Goal: Find specific page/section: Find specific page/section

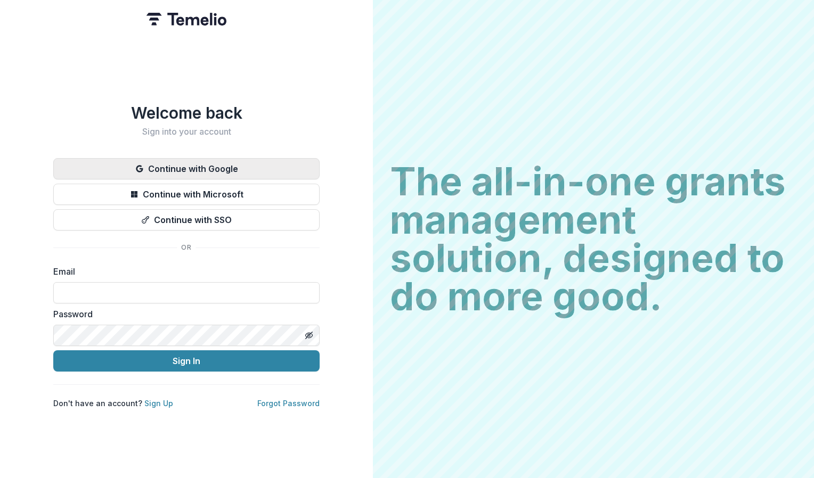
click at [233, 165] on button "Continue with Google" at bounding box center [186, 168] width 266 height 21
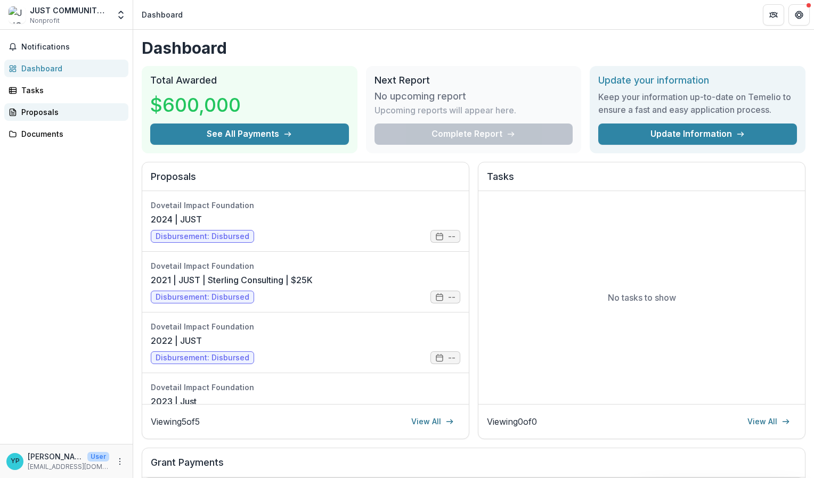
click at [44, 116] on div "Proposals" at bounding box center [70, 112] width 99 height 11
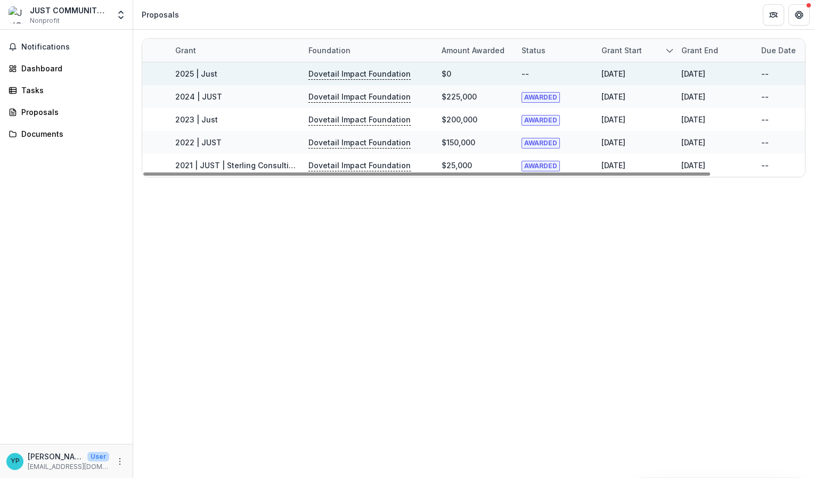
click at [181, 74] on link "2025 | Just" at bounding box center [196, 73] width 42 height 9
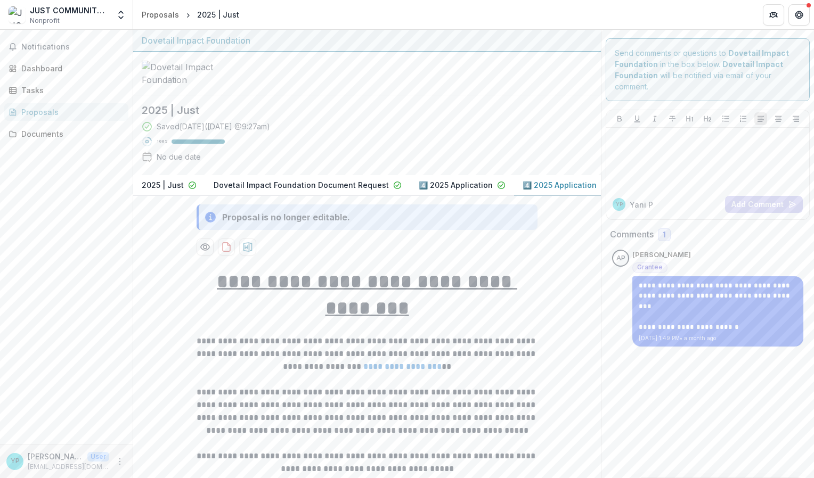
click at [275, 185] on p "Dovetail Impact Foundation Document Request" at bounding box center [301, 185] width 175 height 11
